Goal: Transaction & Acquisition: Download file/media

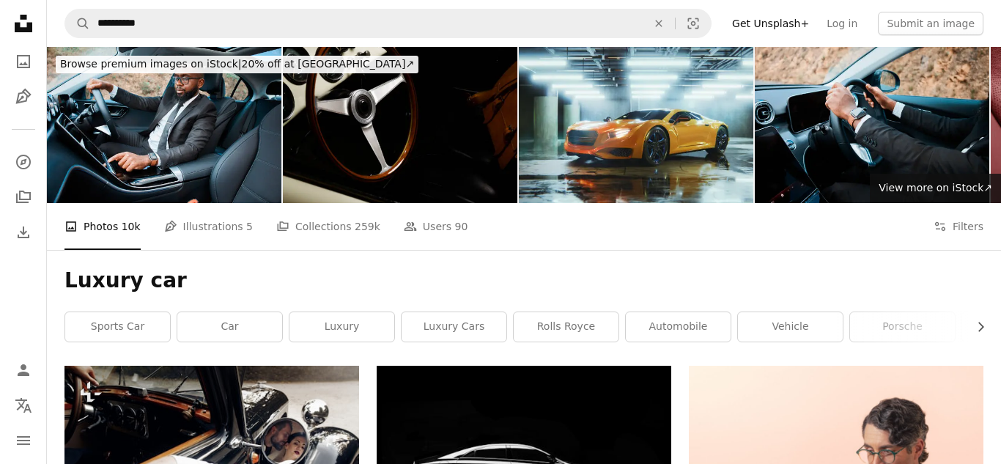
scroll to position [441, 0]
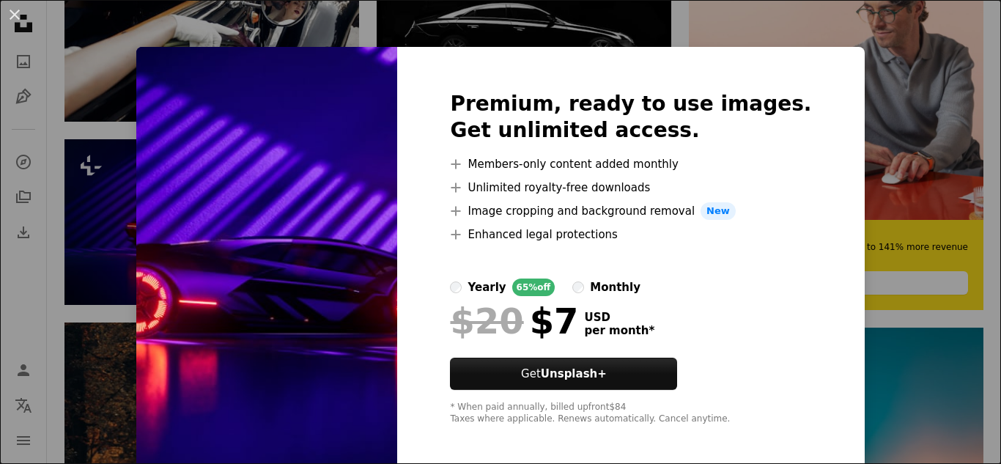
click at [133, 80] on div "An X shape Premium, ready to use images. Get unlimited access. A plus sign Memb…" at bounding box center [500, 232] width 1001 height 464
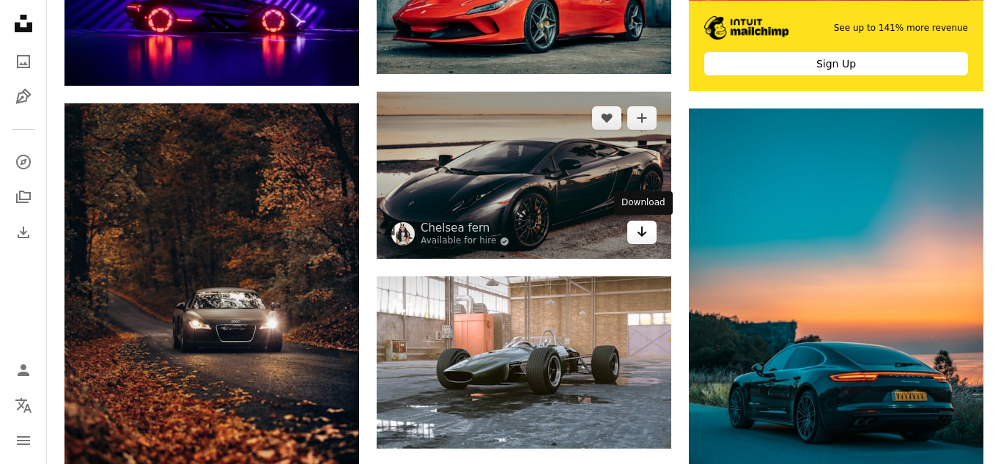
scroll to position [652, 0]
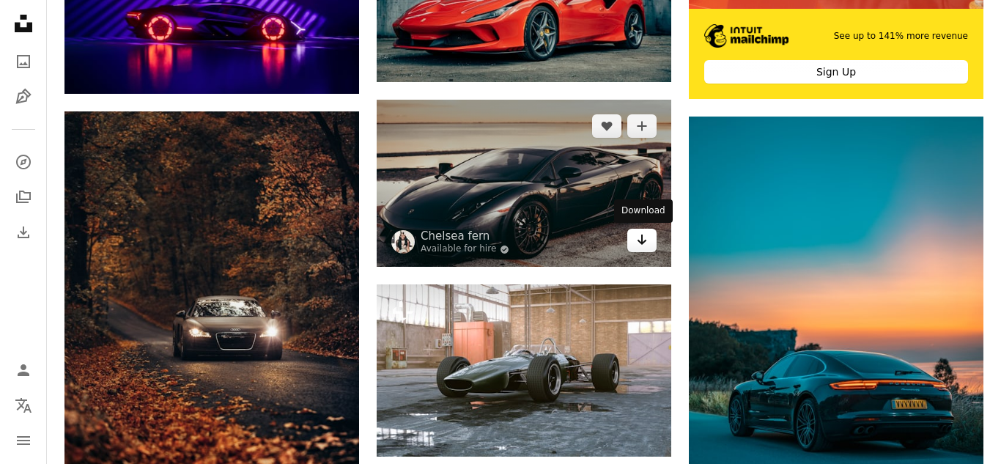
click at [639, 237] on icon "Arrow pointing down" at bounding box center [642, 240] width 12 height 18
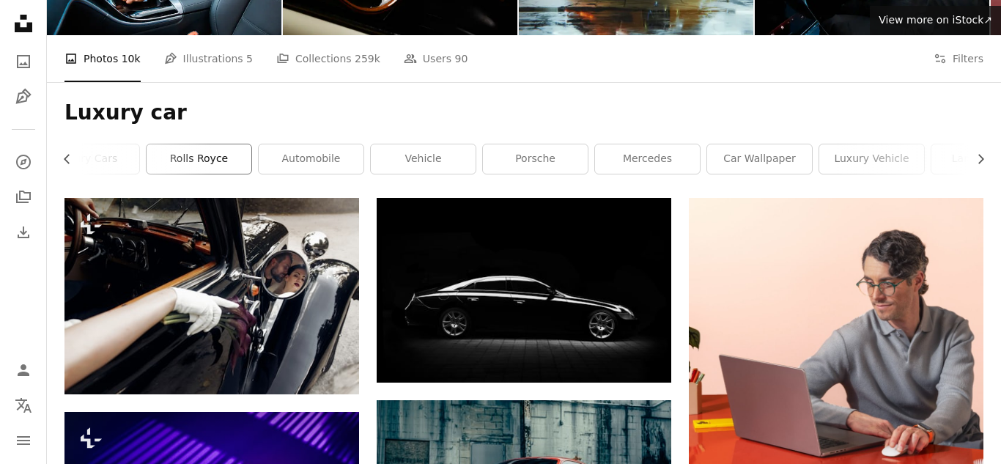
scroll to position [0, 421]
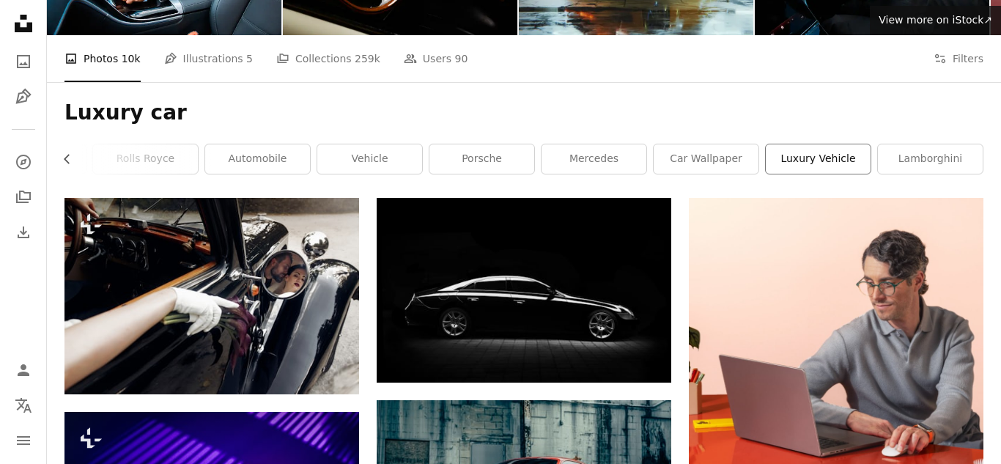
click at [807, 162] on link "luxury vehicle" at bounding box center [818, 158] width 105 height 29
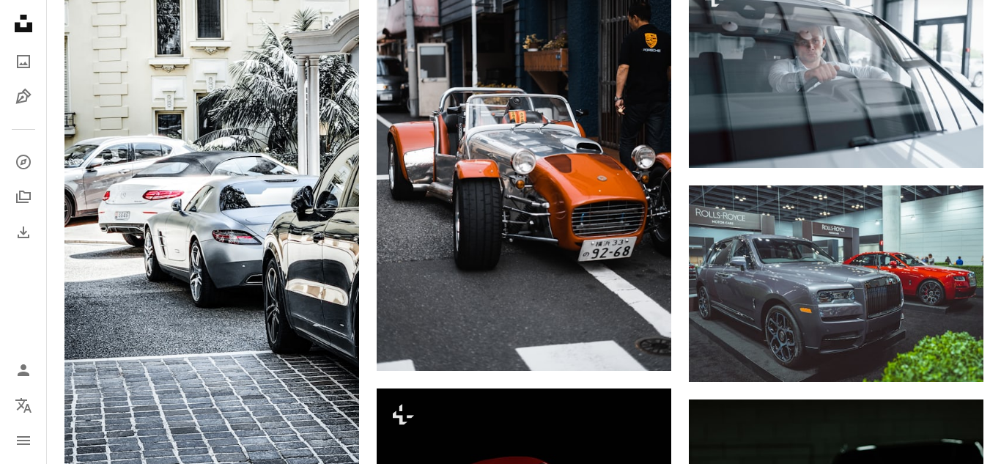
scroll to position [5987, 0]
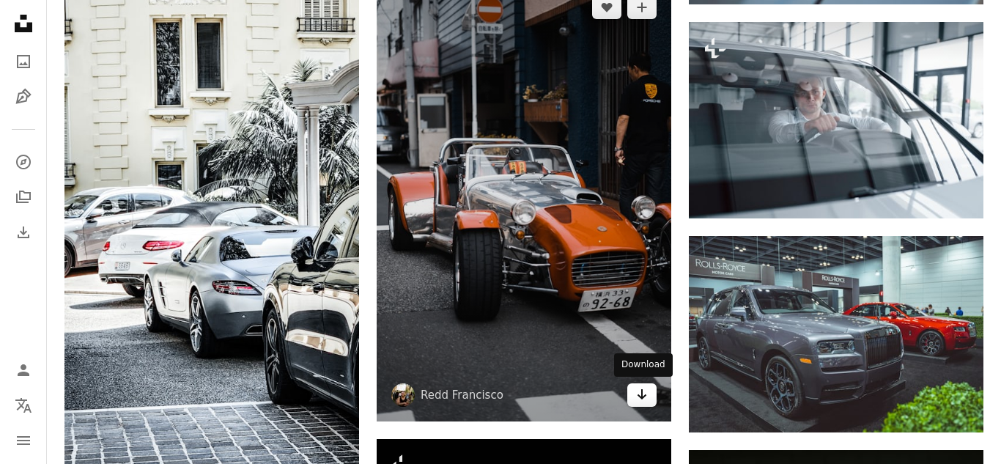
click at [643, 391] on icon "Arrow pointing down" at bounding box center [642, 395] width 12 height 18
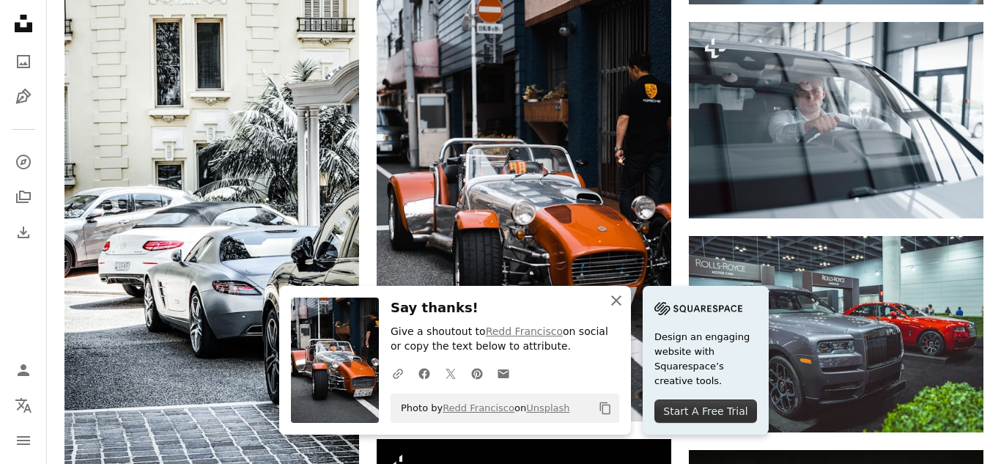
click at [610, 298] on icon "An X shape" at bounding box center [617, 301] width 18 height 18
